Goal: Task Accomplishment & Management: Use online tool/utility

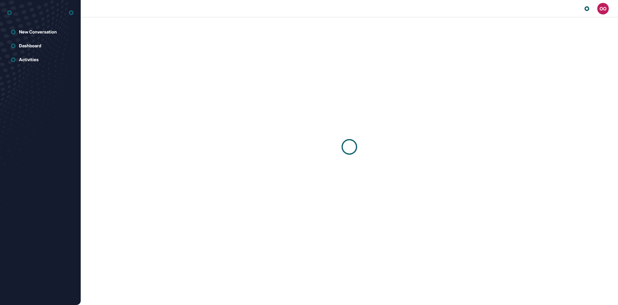
scroll to position [0, 0]
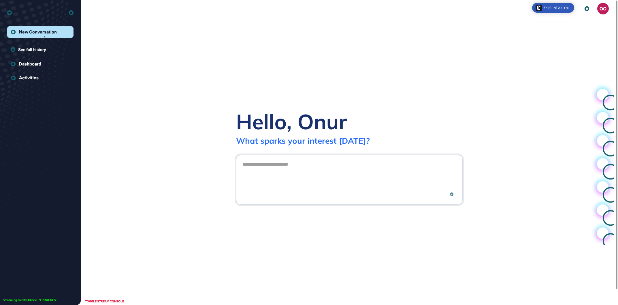
scroll to position [0, 0]
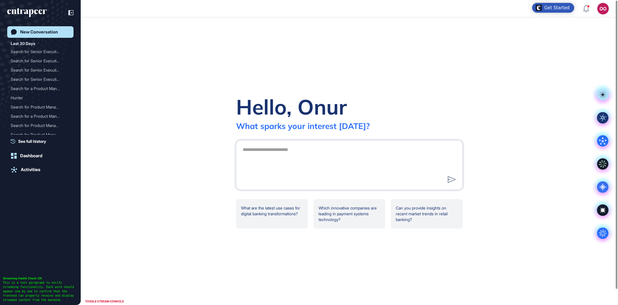
click at [203, 286] on div "Hello, Onur What sparks your interest today? .cls-2{fill:#fff} What are the lat…" at bounding box center [349, 160] width 537 height 287
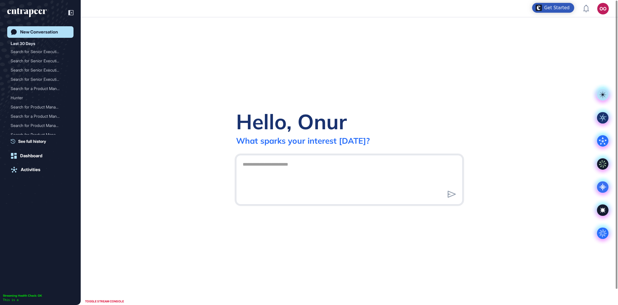
scroll to position [0, 0]
click at [598, 238] on icon ".cls-2{fill:#fff}" at bounding box center [603, 233] width 12 height 12
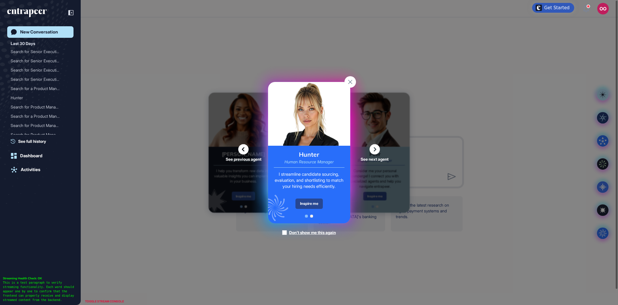
click at [314, 201] on div "Inspire me" at bounding box center [308, 203] width 27 height 10
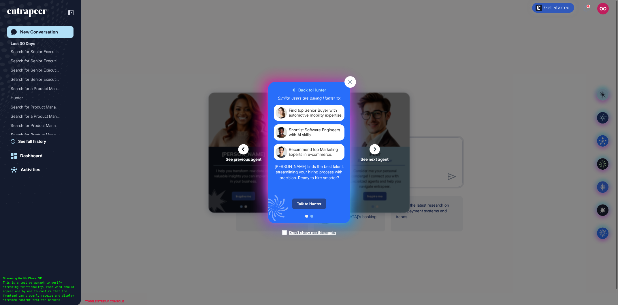
click at [314, 201] on div "Talk to Hunter" at bounding box center [309, 203] width 34 height 10
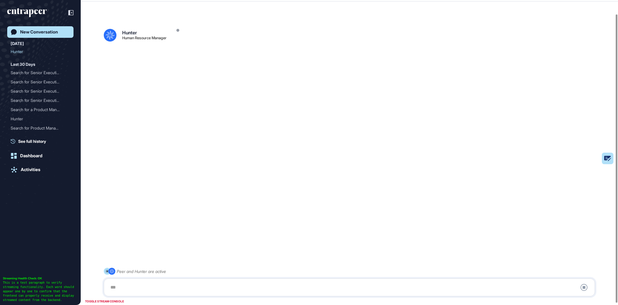
scroll to position [16, 0]
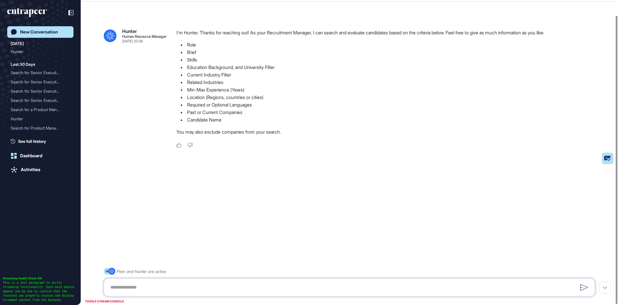
click at [337, 285] on textarea at bounding box center [349, 287] width 485 height 12
paste textarea "**********"
type textarea "**********"
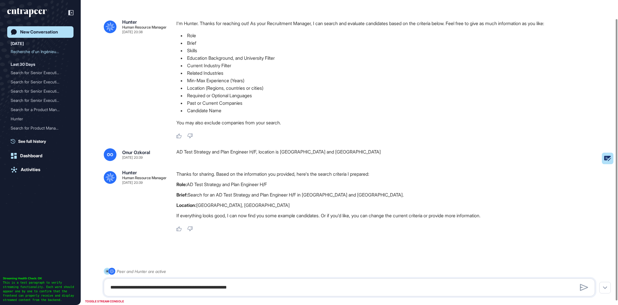
scroll to position [24, 0]
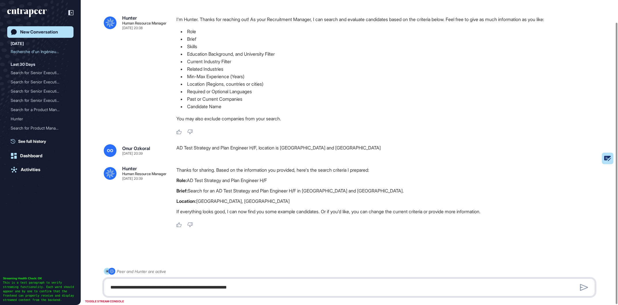
click at [329, 285] on textarea "**********" at bounding box center [349, 287] width 485 height 12
type textarea "**********"
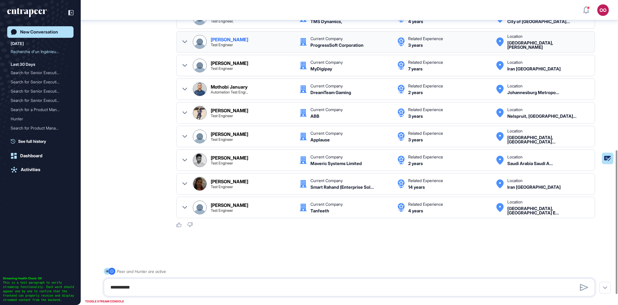
scroll to position [339, 0]
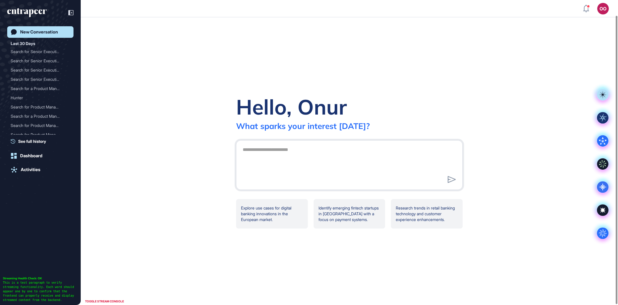
scroll to position [16, 0]
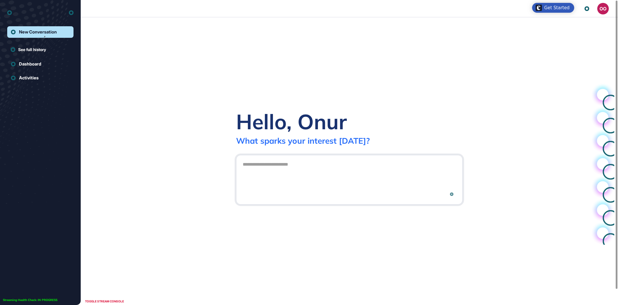
scroll to position [0, 0]
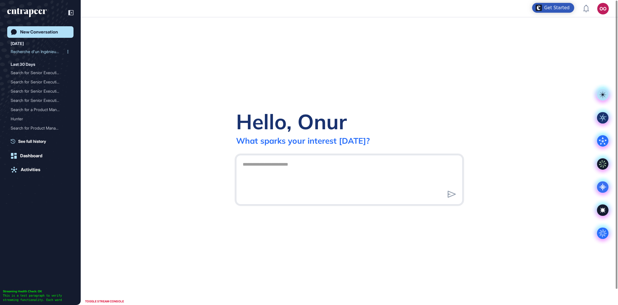
click at [43, 48] on div "Recherche d'un Ingénieur ..." at bounding box center [38, 51] width 55 height 9
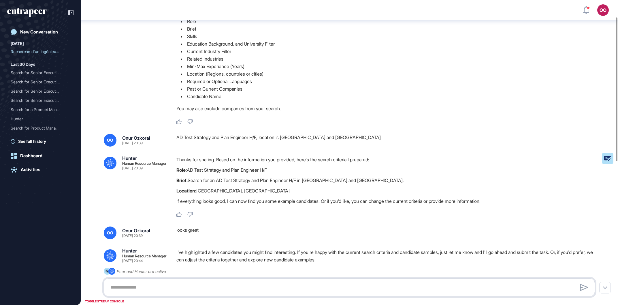
click at [263, 284] on textarea at bounding box center [349, 287] width 485 height 12
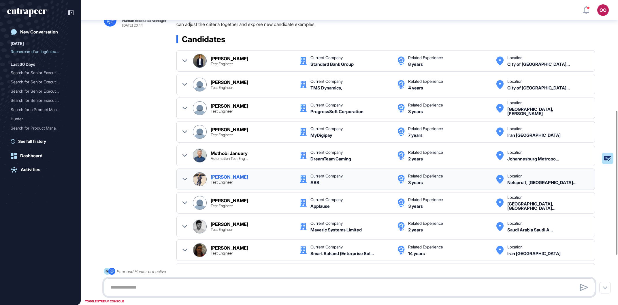
scroll to position [331, 0]
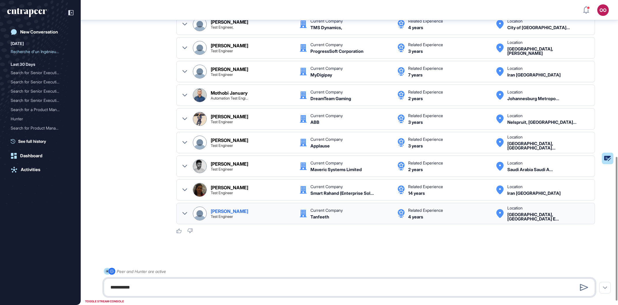
type textarea "**********"
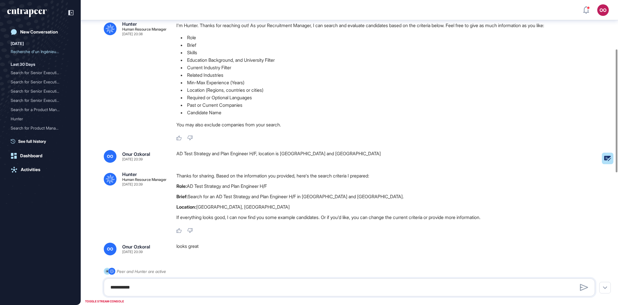
scroll to position [0, 0]
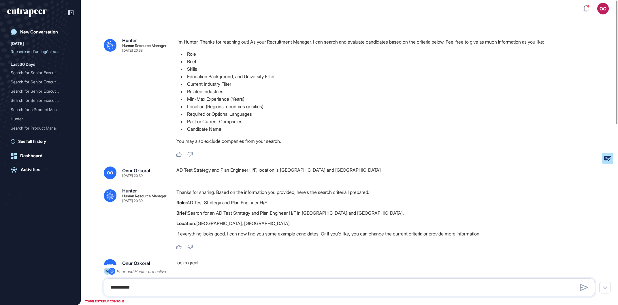
click at [571, 103] on li "Min-Max Experience (Years)" at bounding box center [387, 98] width 423 height 7
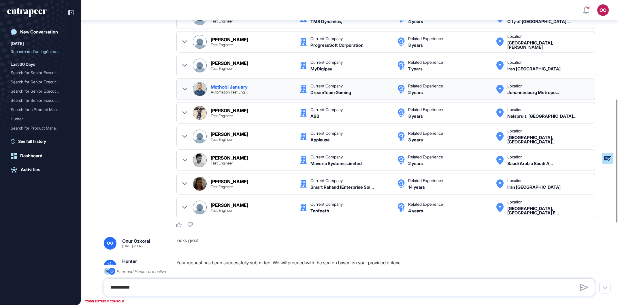
scroll to position [448, 0]
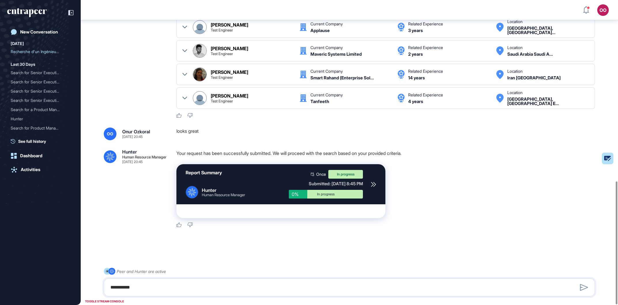
click at [373, 182] on icon at bounding box center [373, 184] width 5 height 5
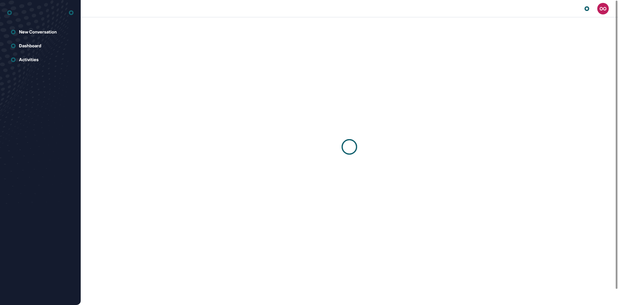
scroll to position [0, 0]
